Goal: Information Seeking & Learning: Check status

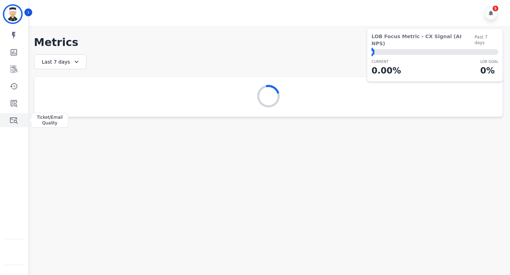
click at [11, 118] on icon "Sidebar" at bounding box center [14, 121] width 8 height 6
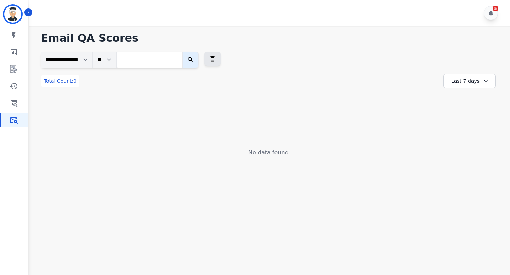
click at [463, 83] on div "Last 7 days" at bounding box center [469, 81] width 52 height 15
click at [473, 144] on li "Last 30 days" at bounding box center [473, 141] width 35 height 7
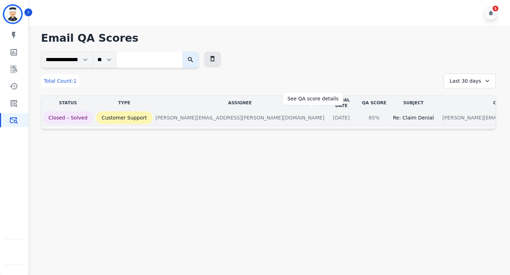
click at [358, 114] on div "85%" at bounding box center [374, 117] width 32 height 7
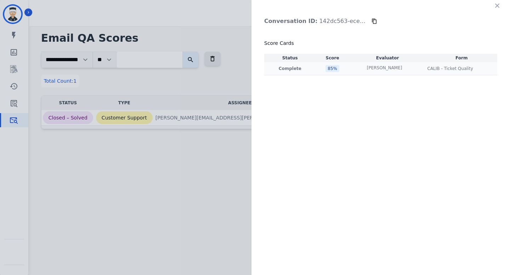
click at [459, 64] on td "CALIB - Ticket Quality CALIB - Ticket Quality" at bounding box center [461, 68] width 71 height 13
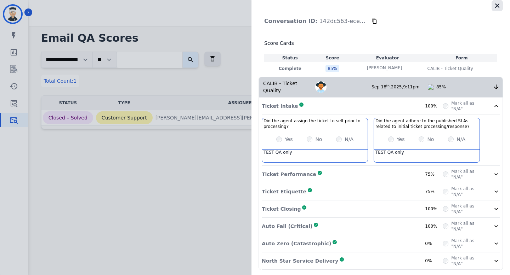
click at [495, 6] on icon "button" at bounding box center [497, 6] width 4 height 4
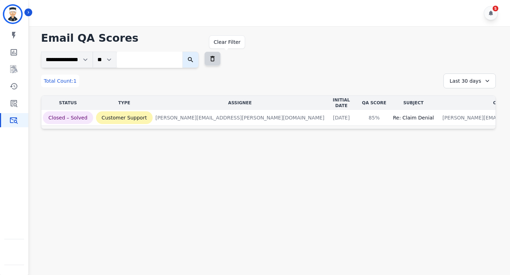
click at [221, 55] on button at bounding box center [212, 59] width 16 height 14
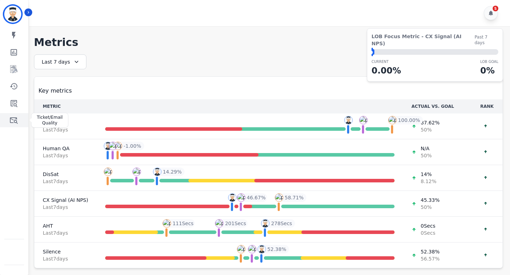
click at [11, 115] on link "Sidebar" at bounding box center [14, 120] width 27 height 14
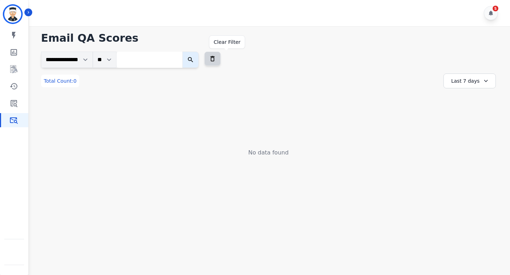
click at [215, 57] on icon at bounding box center [212, 58] width 4 height 5
click at [116, 61] on select "**" at bounding box center [105, 60] width 24 height 16
click at [12, 103] on icon "Sidebar" at bounding box center [14, 103] width 8 height 8
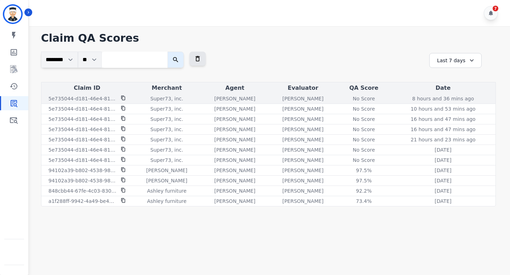
click at [374, 98] on div "No Score" at bounding box center [364, 98] width 32 height 7
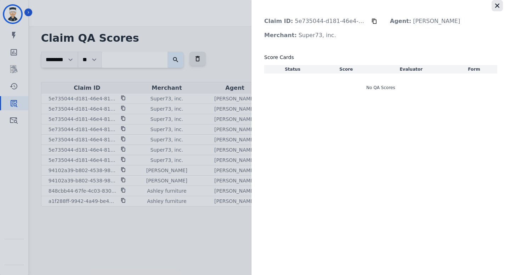
click at [499, 6] on icon "button" at bounding box center [496, 5] width 7 height 7
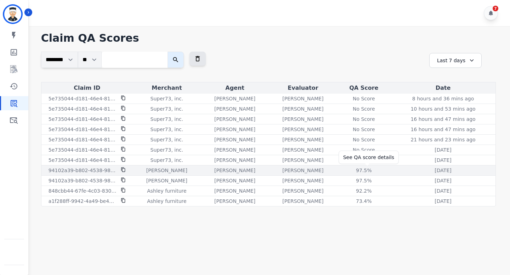
click at [365, 172] on div "97.5 %" at bounding box center [364, 170] width 32 height 7
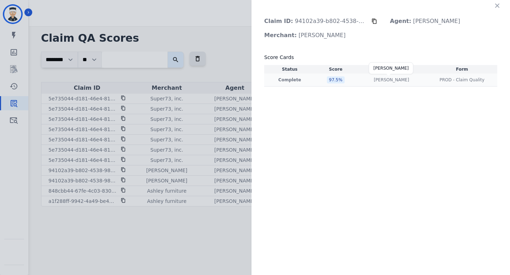
click at [379, 78] on p "[PERSON_NAME]" at bounding box center [390, 80] width 35 height 6
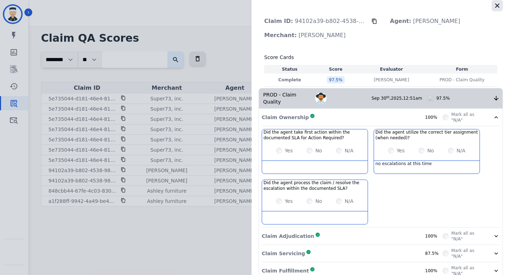
click at [498, 6] on button "button" at bounding box center [496, 5] width 11 height 11
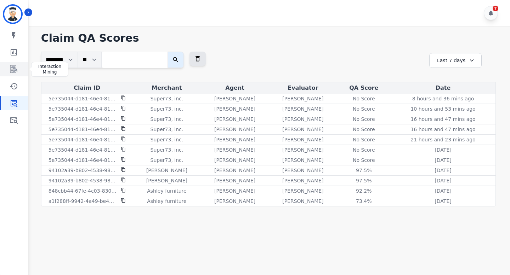
click at [16, 64] on link "Sidebar" at bounding box center [14, 69] width 27 height 14
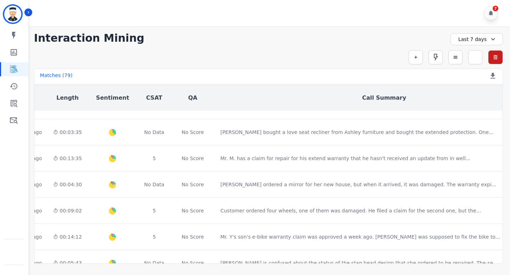
scroll to position [0, 243]
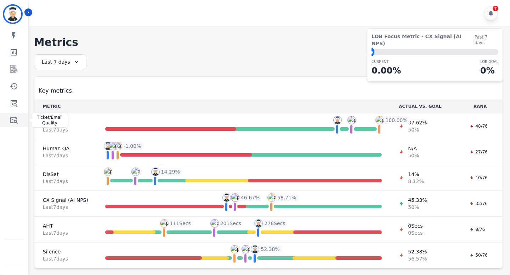
click at [10, 122] on icon "Sidebar" at bounding box center [14, 120] width 8 height 8
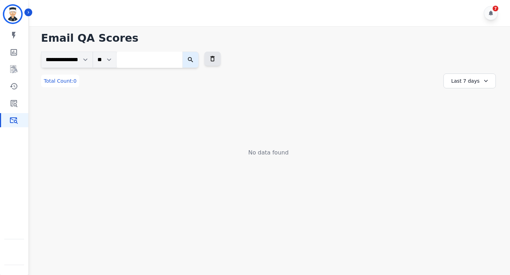
click at [150, 60] on input "search" at bounding box center [149, 60] width 66 height 16
paste input "**********"
type input "**********"
click at [200, 59] on icon "submit" at bounding box center [196, 59] width 7 height 7
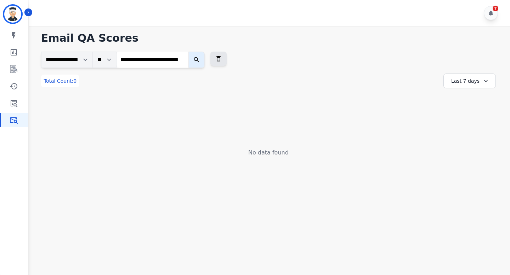
scroll to position [0, 0]
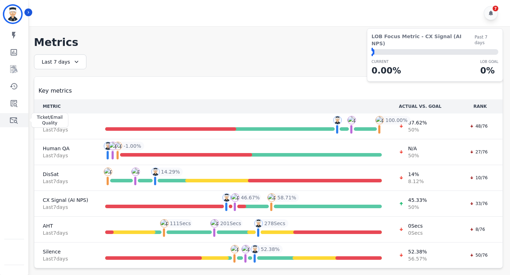
click at [15, 120] on icon "Sidebar" at bounding box center [14, 120] width 8 height 8
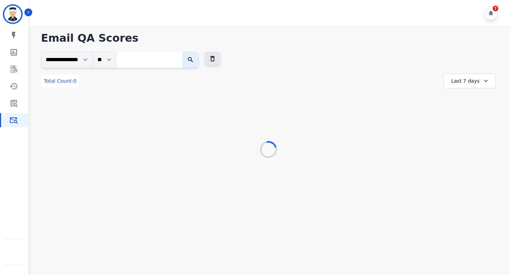
click at [162, 63] on input "search" at bounding box center [149, 60] width 66 height 16
paste input "**********"
type input "**********"
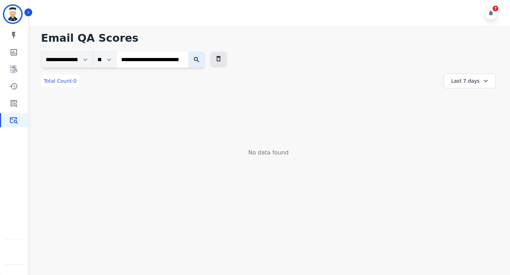
click at [199, 60] on icon "submit" at bounding box center [196, 59] width 5 height 5
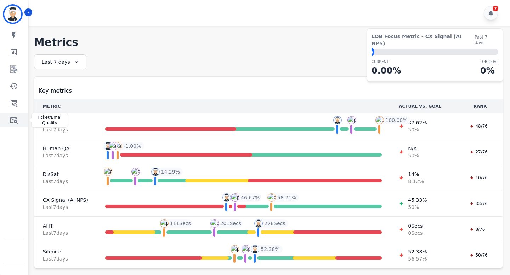
click at [15, 118] on icon "Sidebar" at bounding box center [14, 121] width 8 height 6
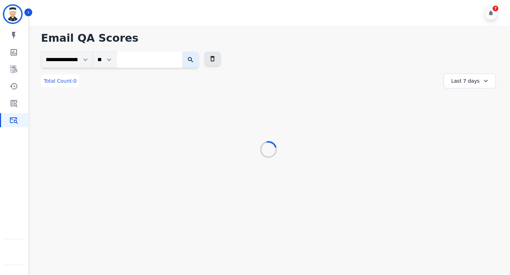
click at [139, 63] on input "search" at bounding box center [149, 60] width 66 height 16
paste input "**********"
type input "**********"
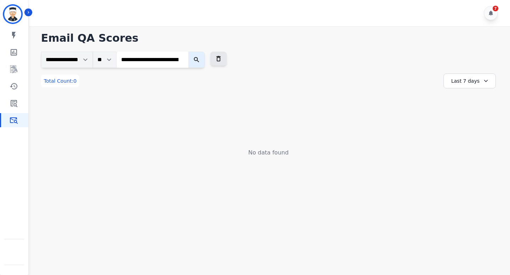
click at [205, 59] on button "submit" at bounding box center [196, 60] width 16 height 16
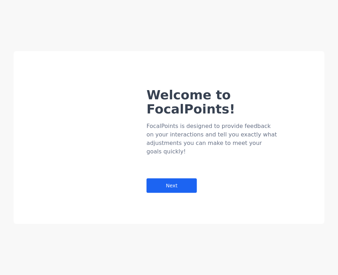
drag, startPoint x: 267, startPoint y: 63, endPoint x: 206, endPoint y: 57, distance: 61.6
click at [206, 57] on div "Welcome to FocalPoints! FocalPoints is designed to provide feedback on your int…" at bounding box center [169, 122] width 310 height 142
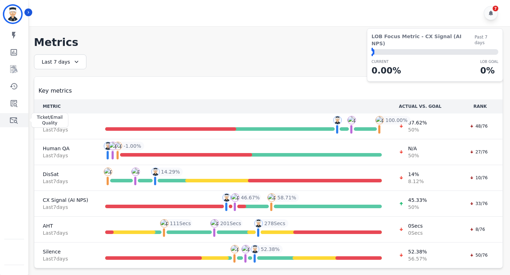
click at [13, 123] on icon "Sidebar" at bounding box center [14, 121] width 8 height 6
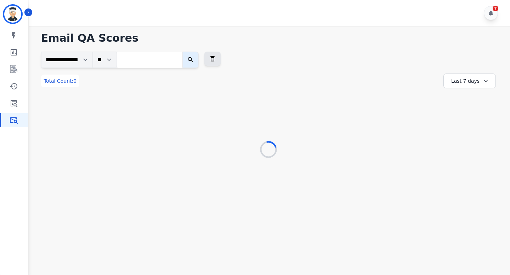
click at [160, 57] on input "search" at bounding box center [149, 60] width 66 height 16
paste input "**********"
type input "**********"
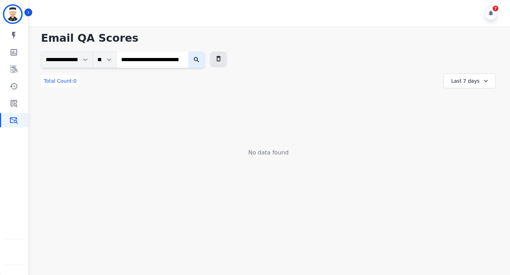
click at [200, 56] on icon "submit" at bounding box center [196, 59] width 7 height 7
click at [188, 60] on input "**********" at bounding box center [152, 60] width 72 height 16
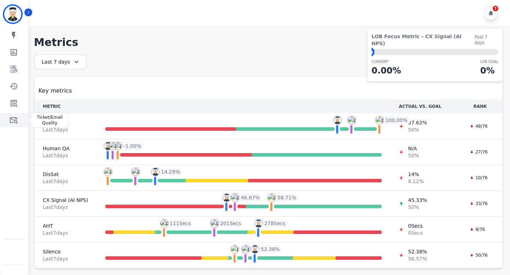
click at [12, 123] on icon "Sidebar" at bounding box center [14, 120] width 8 height 8
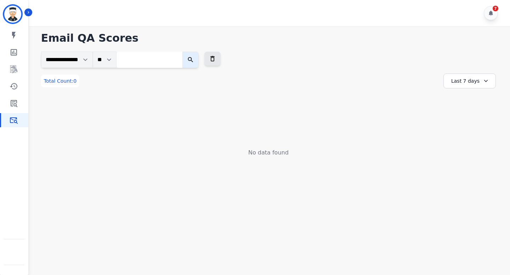
click at [154, 60] on input "search" at bounding box center [149, 60] width 66 height 16
paste input "**********"
type input "**********"
click at [199, 61] on icon "submit" at bounding box center [196, 59] width 5 height 5
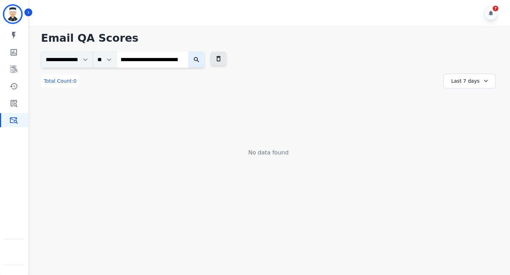
scroll to position [0, 0]
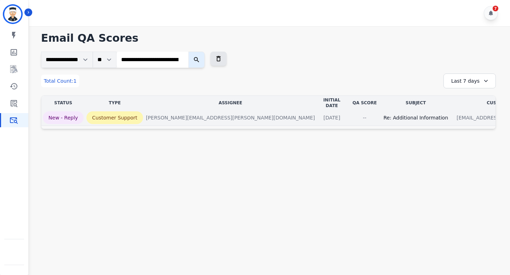
click at [349, 114] on div "--" at bounding box center [365, 117] width 32 height 7
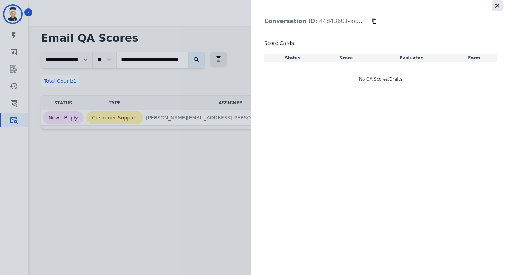
click at [497, 5] on icon "button" at bounding box center [497, 6] width 4 height 4
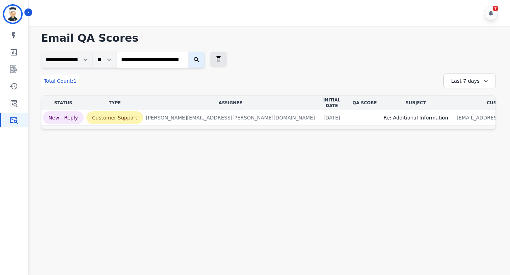
click at [461, 76] on div "Last 7 days" at bounding box center [469, 81] width 52 height 15
click at [463, 152] on li "Last 90 days" at bounding box center [473, 149] width 35 height 7
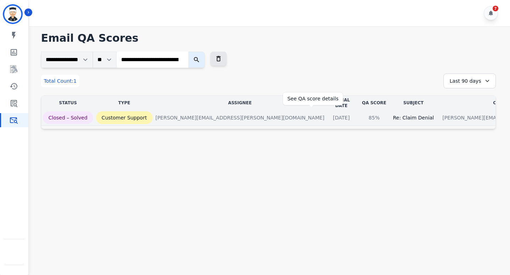
click at [358, 114] on div "85%" at bounding box center [374, 117] width 32 height 7
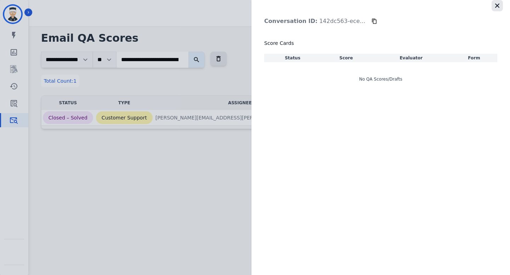
click at [496, 7] on icon "button" at bounding box center [497, 6] width 4 height 4
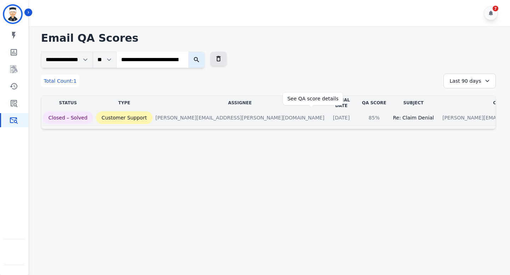
click at [358, 114] on div "85%" at bounding box center [374, 117] width 32 height 7
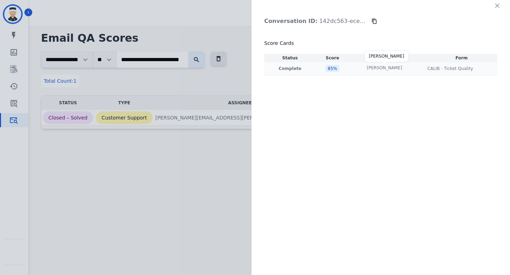
click at [376, 68] on p "[PERSON_NAME]" at bounding box center [384, 68] width 35 height 6
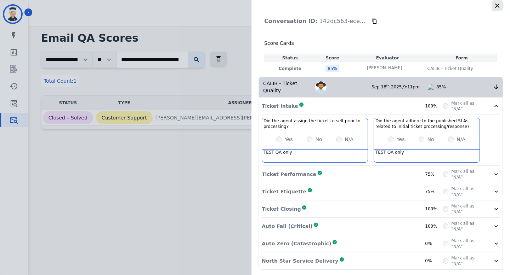
click at [496, 8] on icon "button" at bounding box center [496, 5] width 7 height 7
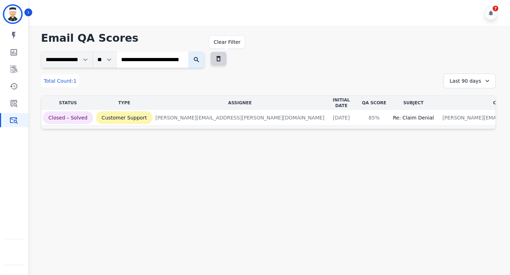
click at [222, 59] on icon at bounding box center [218, 58] width 7 height 7
click at [227, 57] on button at bounding box center [218, 59] width 16 height 14
click at [477, 80] on div "Last 7 days" at bounding box center [469, 81] width 52 height 15
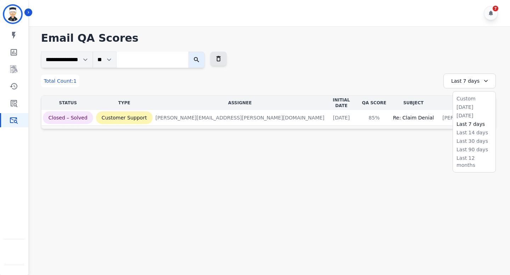
click at [464, 103] on ul "Custom [DATE] [DATE] Last 7 days Last 14 days Last 30 days Last 90 days Last 12…" at bounding box center [474, 132] width 42 height 81
click at [464, 107] on li "[DATE]" at bounding box center [473, 107] width 35 height 7
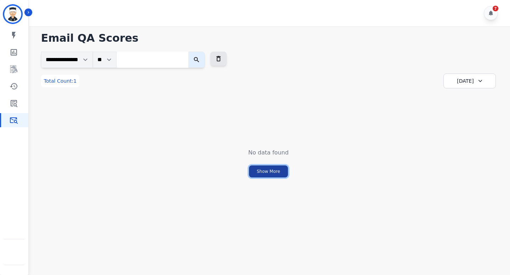
click at [267, 172] on button "Show More" at bounding box center [268, 172] width 39 height 12
click at [16, 89] on icon "Sidebar" at bounding box center [14, 86] width 8 height 8
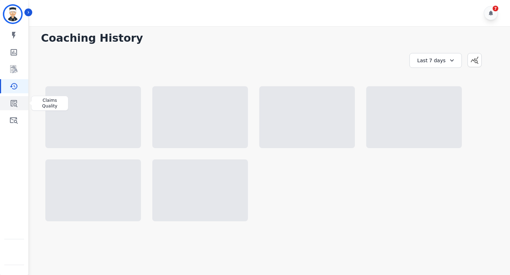
click at [12, 102] on icon "Sidebar" at bounding box center [14, 103] width 7 height 7
